Goal: Transaction & Acquisition: Download file/media

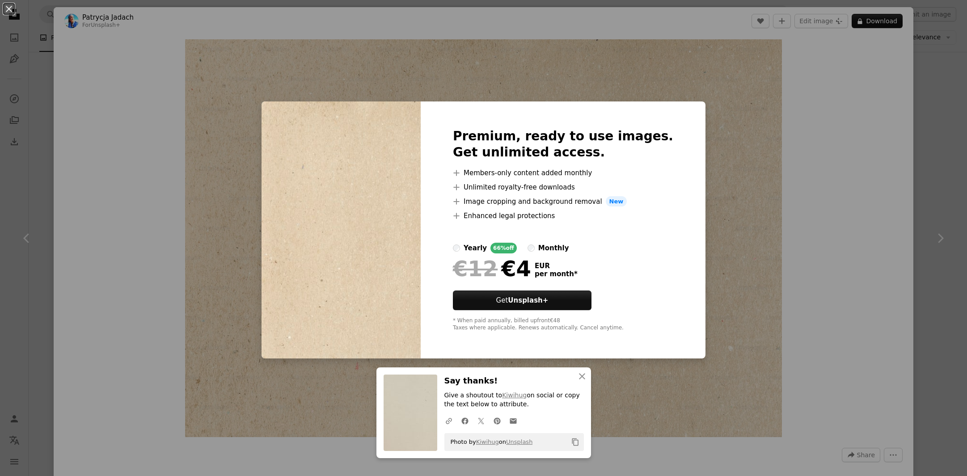
scroll to position [1, 0]
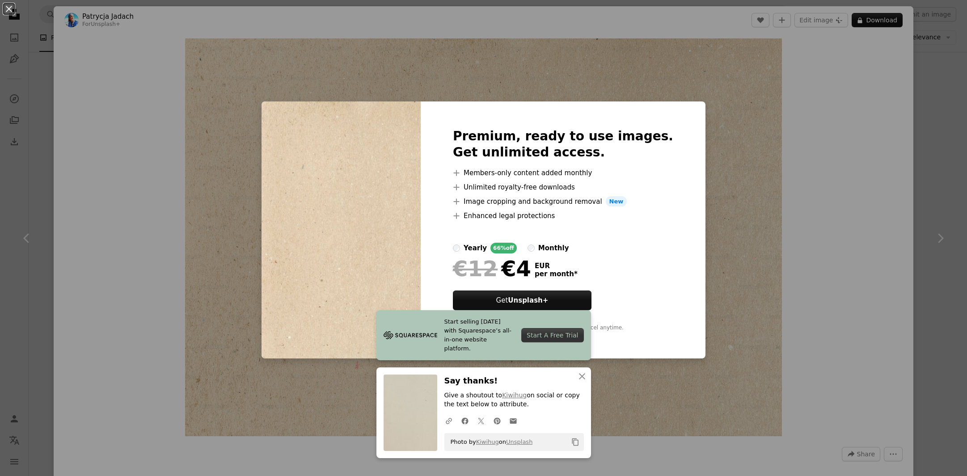
click at [37, 148] on div "An X shape Premium, ready to use images. Get unlimited access. A plus sign Memb…" at bounding box center [483, 238] width 967 height 476
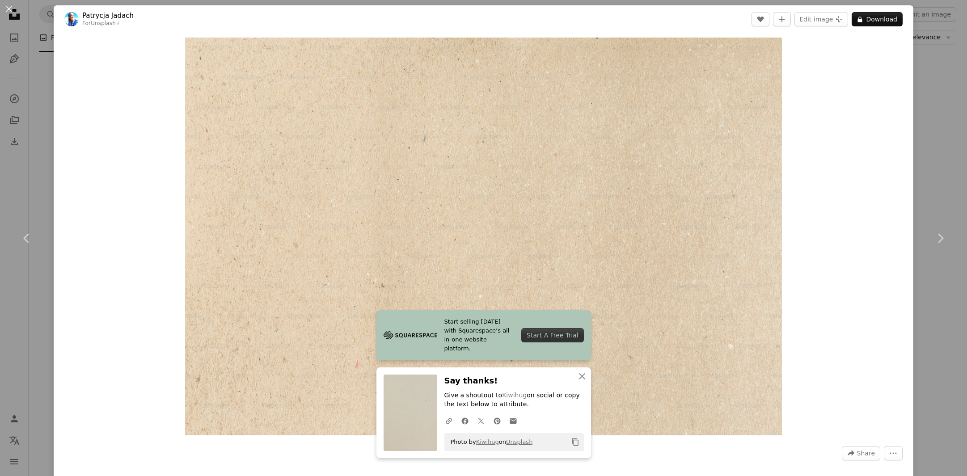
scroll to position [1, 0]
click at [41, 143] on div "An X shape Chevron left Chevron right [PERSON_NAME] For Unsplash+ A heart A plu…" at bounding box center [483, 238] width 967 height 476
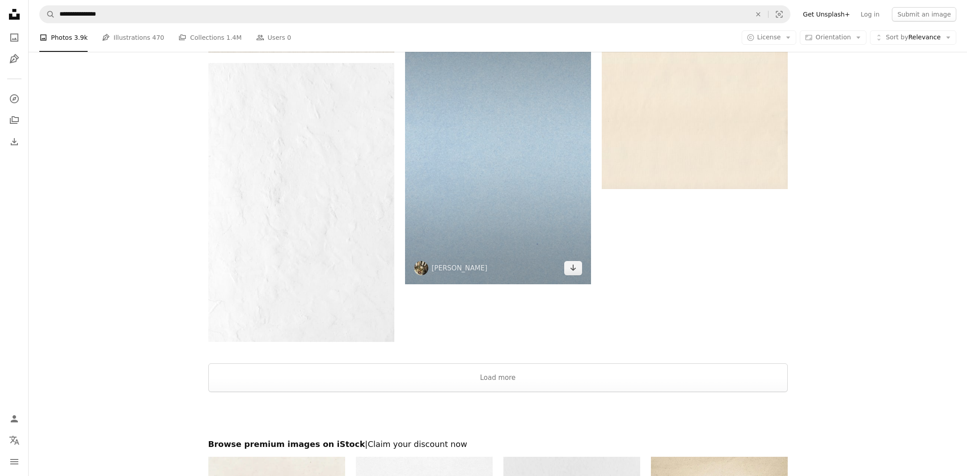
scroll to position [3397, 0]
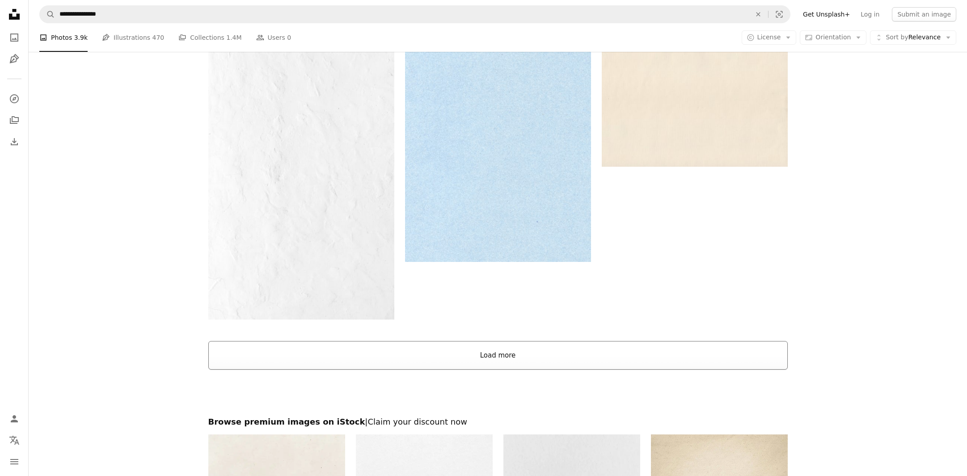
click at [438, 370] on button "Load more" at bounding box center [497, 355] width 579 height 29
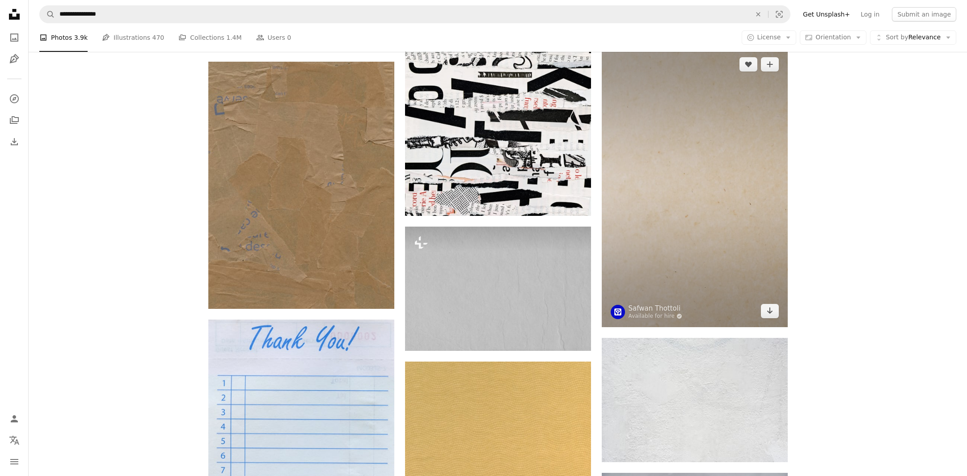
scroll to position [5057, 0]
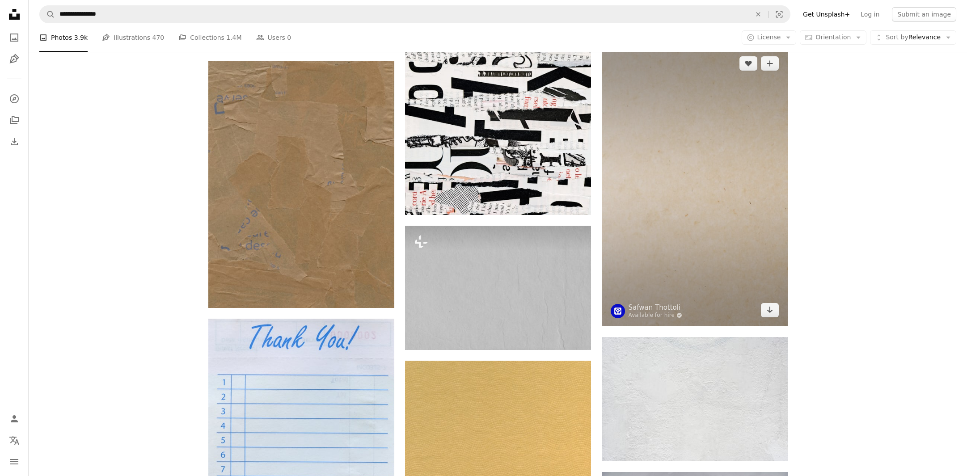
click at [681, 241] on img at bounding box center [695, 186] width 186 height 279
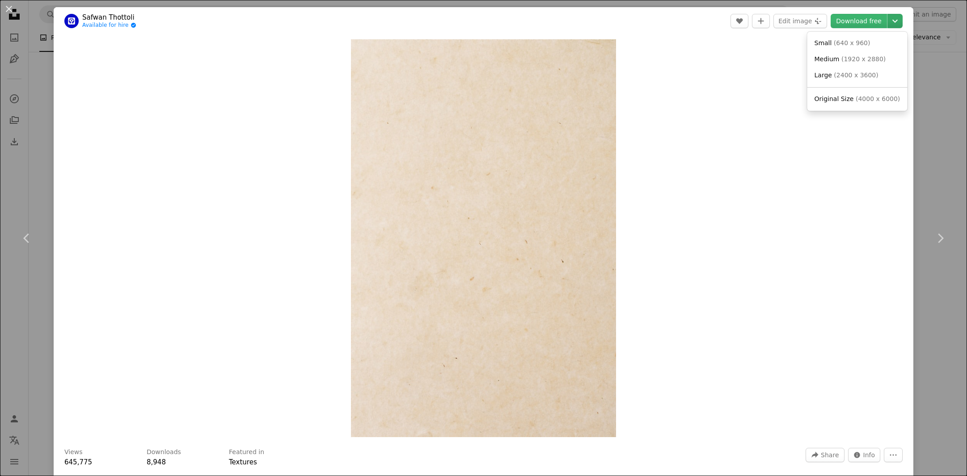
click at [894, 23] on icon "Chevron down" at bounding box center [895, 21] width 14 height 11
click at [851, 74] on span "( 2400 x 3600 )" at bounding box center [856, 75] width 44 height 7
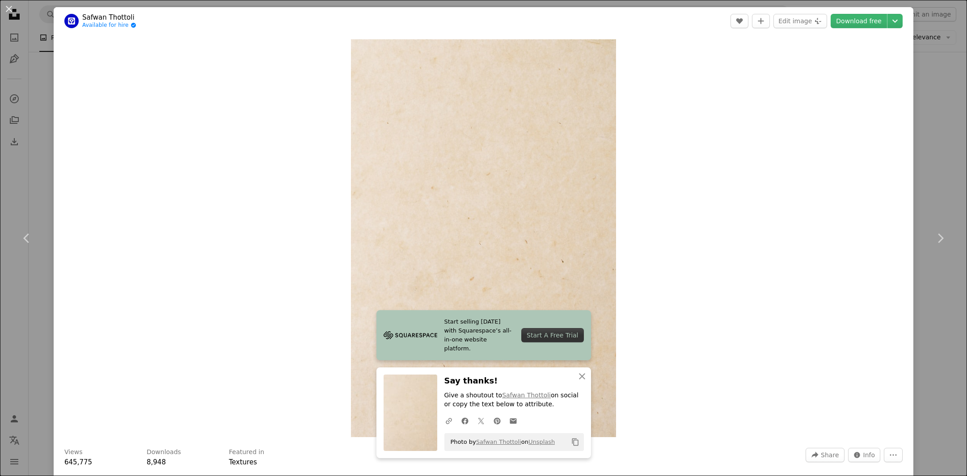
click at [40, 106] on div "An X shape Chevron left Chevron right [PERSON_NAME] Available for hire A checkm…" at bounding box center [483, 238] width 967 height 476
